Goal: Download file/media

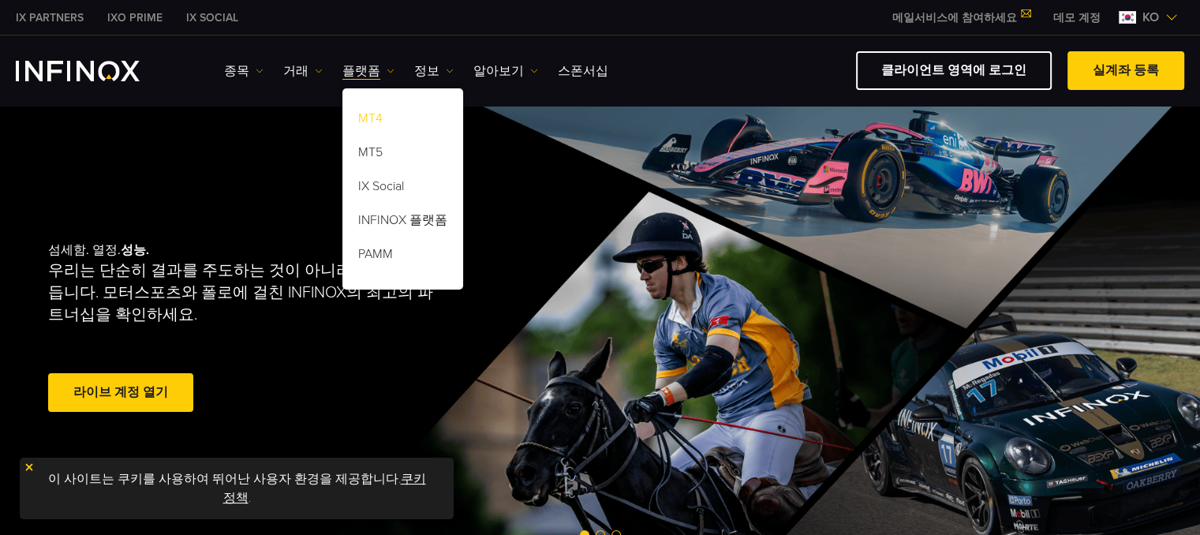
click at [373, 117] on link "MT4" at bounding box center [402, 121] width 121 height 34
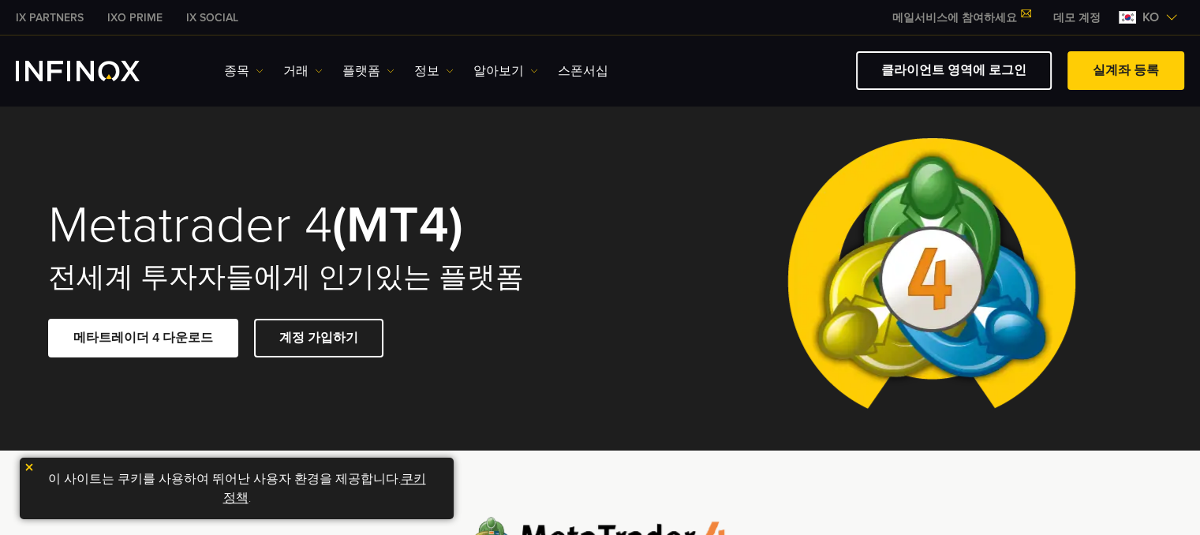
click at [143, 338] on span at bounding box center [143, 338] width 0 height 0
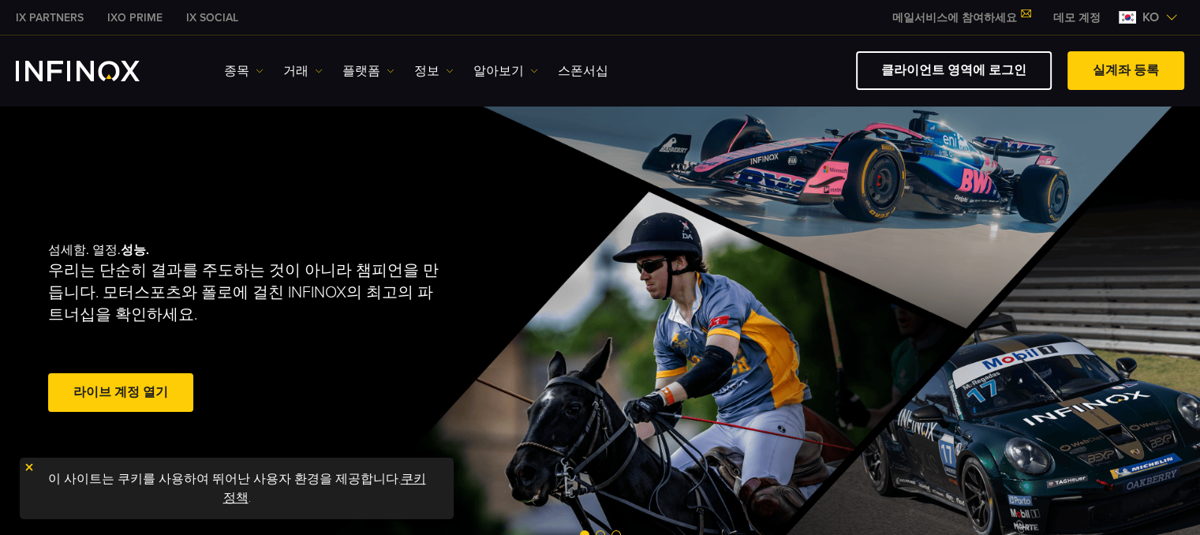
click at [375, 73] on link "플랫폼" at bounding box center [368, 71] width 52 height 19
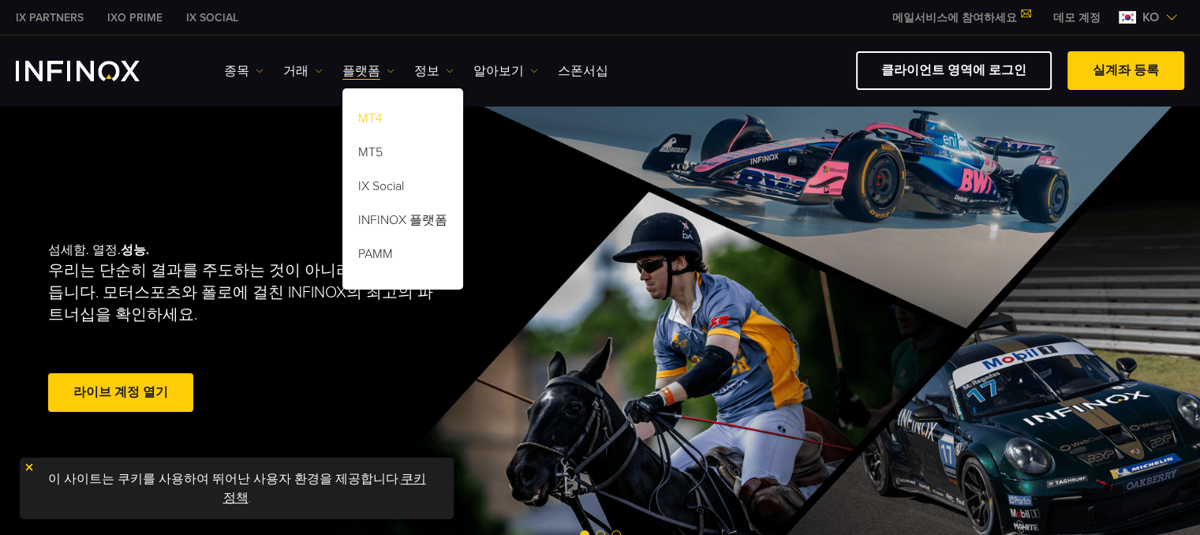
click at [378, 116] on link "MT4" at bounding box center [402, 121] width 121 height 34
click at [369, 116] on link "MT4" at bounding box center [402, 121] width 121 height 34
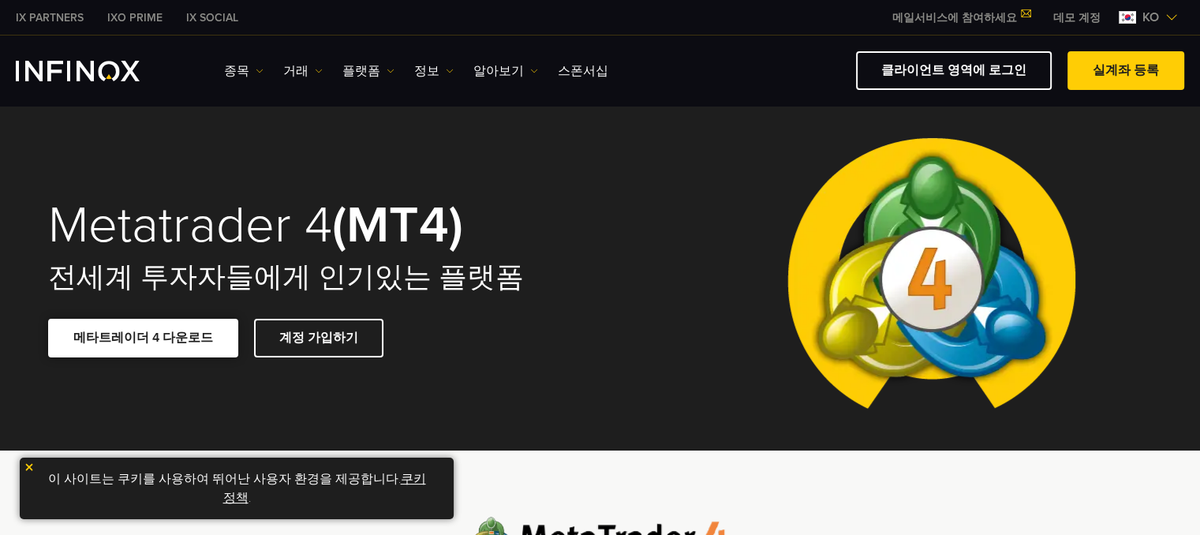
click at [181, 346] on link "메타트레이더 4 다운로드" at bounding box center [143, 338] width 190 height 39
